Goal: Information Seeking & Learning: Learn about a topic

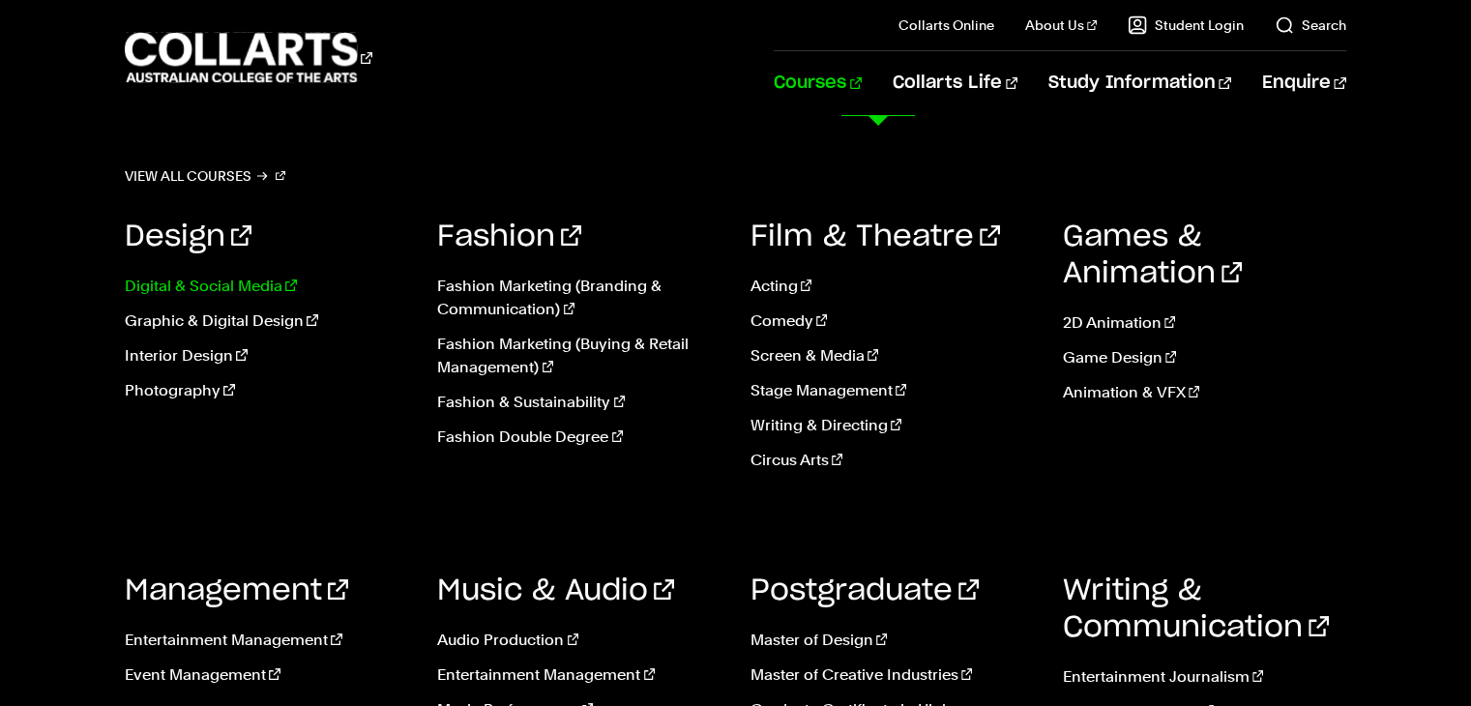
click at [209, 291] on link "Digital & Social Media" at bounding box center [266, 286] width 283 height 23
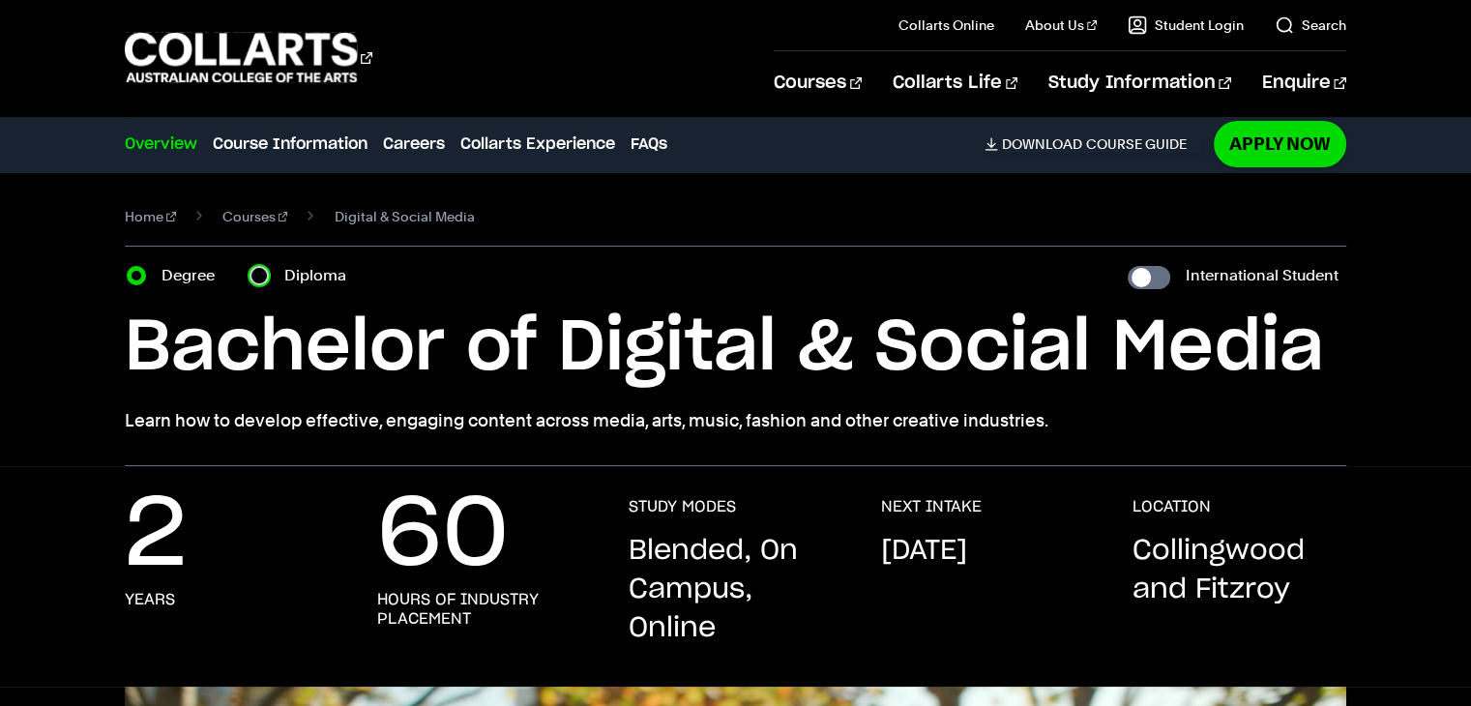
click at [256, 279] on input "Diploma" at bounding box center [259, 275] width 19 height 19
radio input "true"
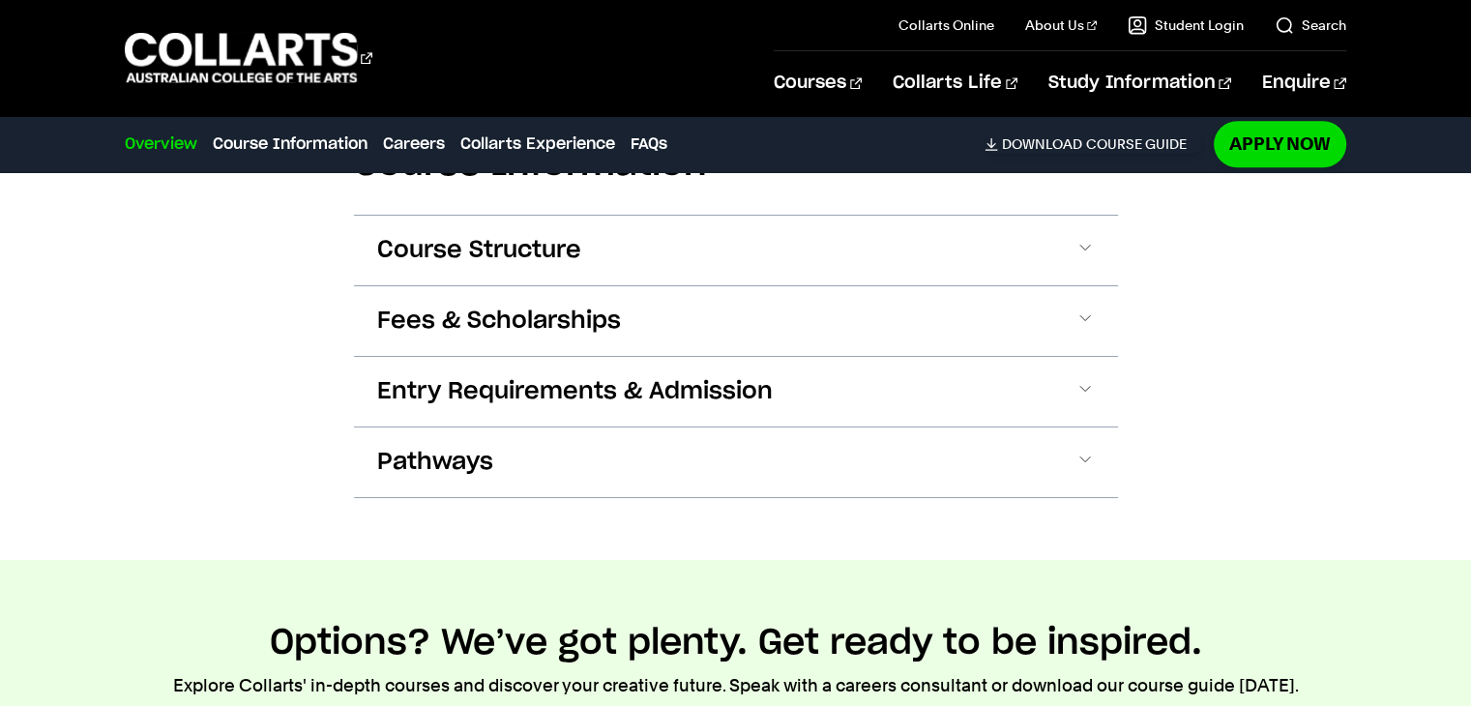
scroll to position [1913, 0]
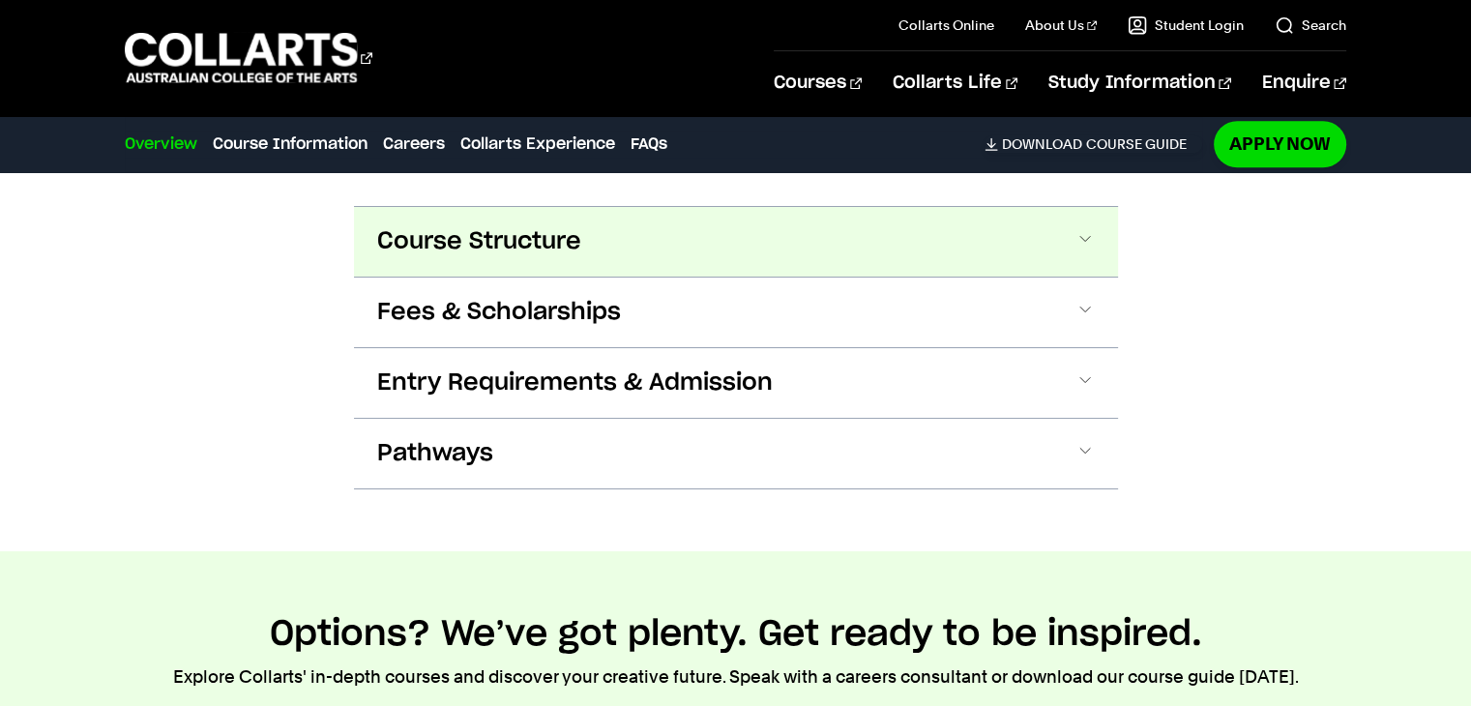
click at [0, 0] on span at bounding box center [0, 0] width 0 height 0
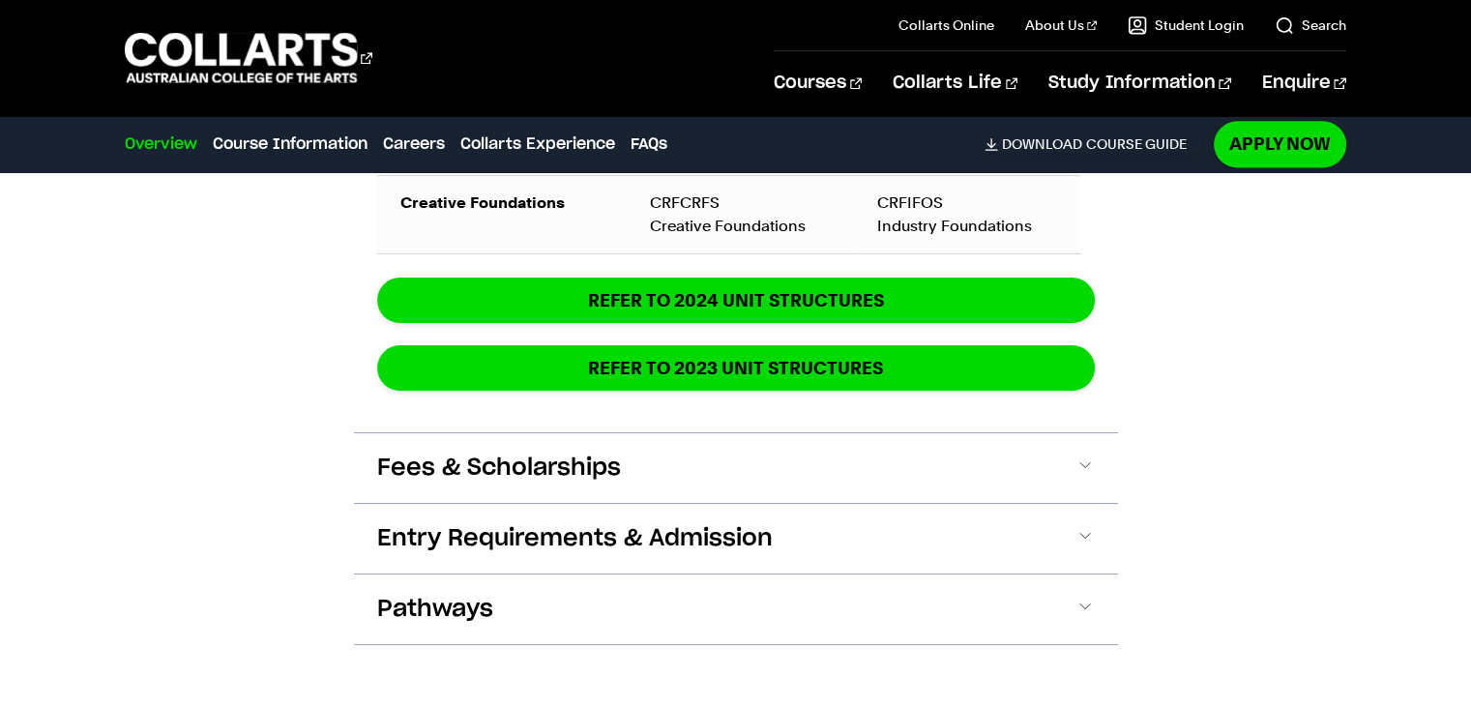
scroll to position [2646, 0]
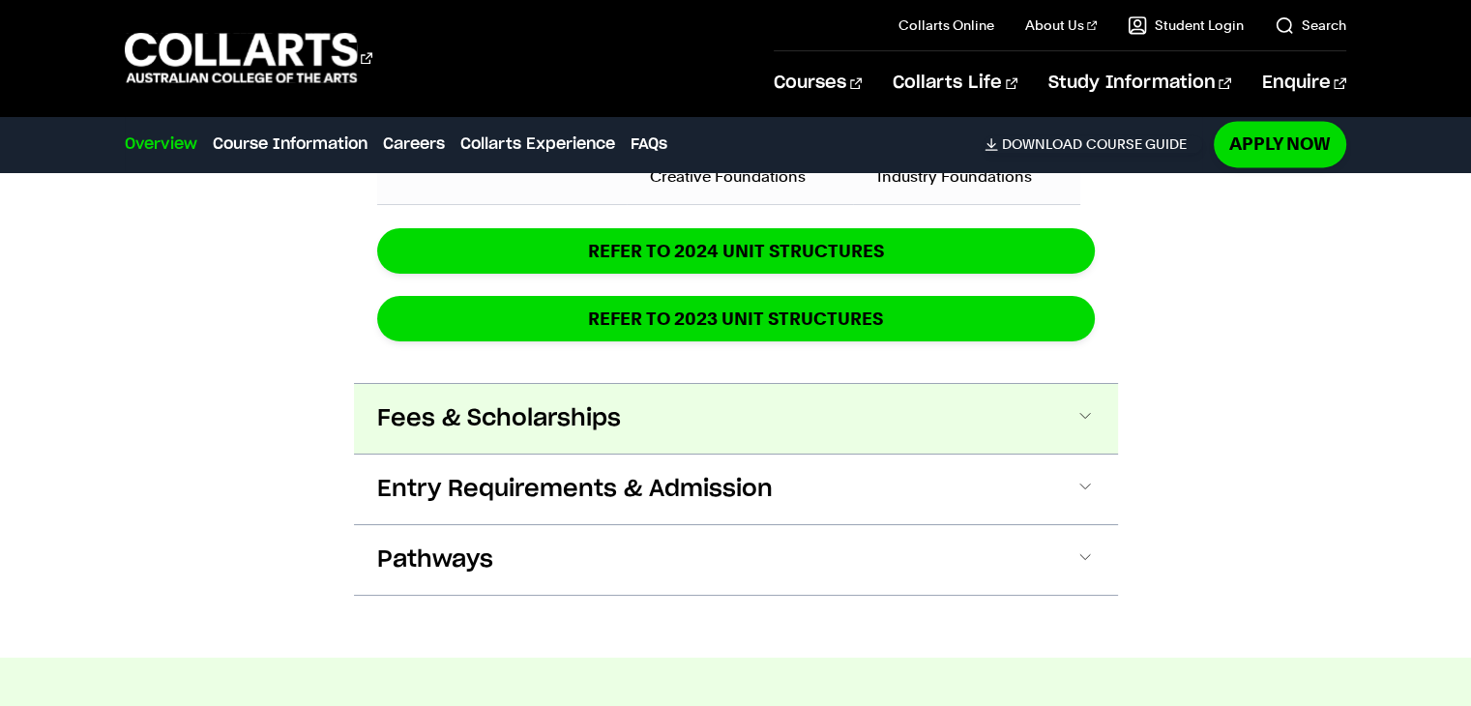
click at [0, 0] on span at bounding box center [0, 0] width 0 height 0
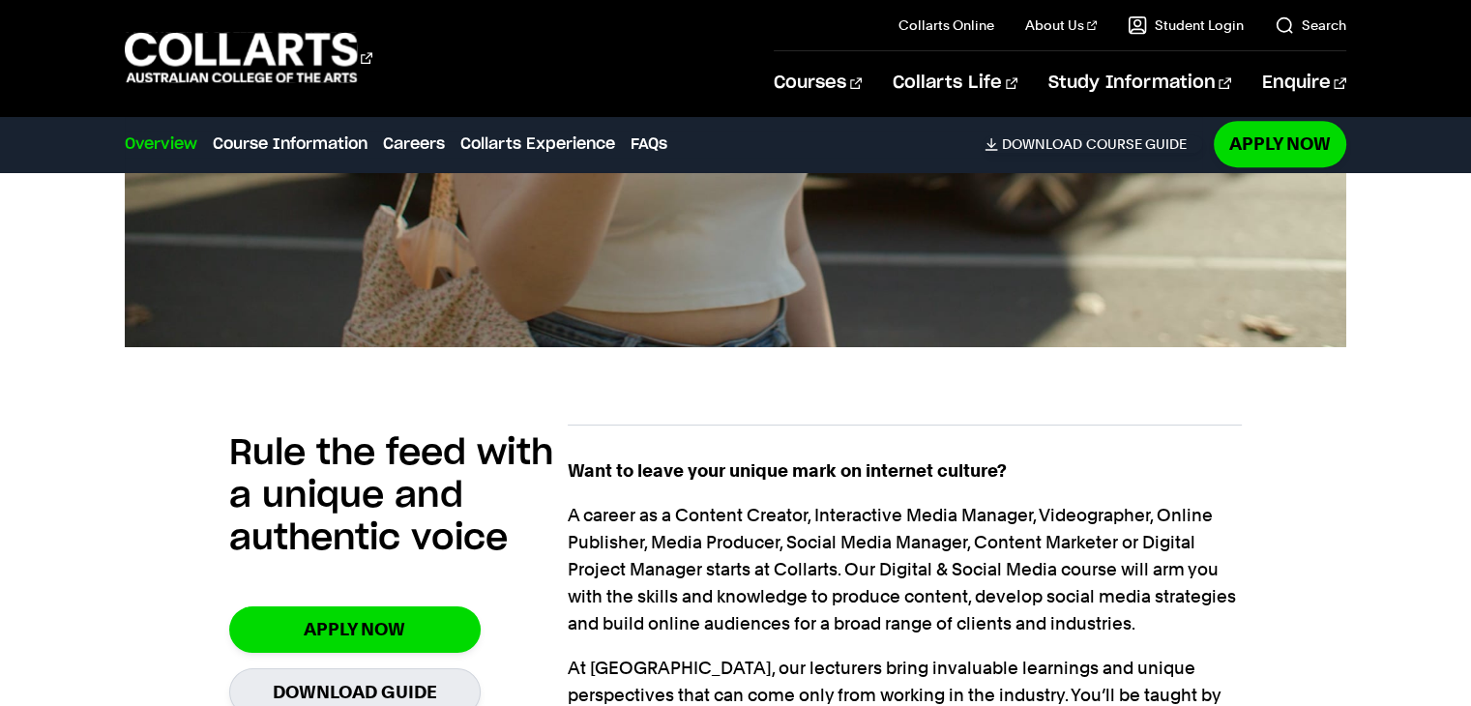
scroll to position [0, 0]
